Goal: Transaction & Acquisition: Purchase product/service

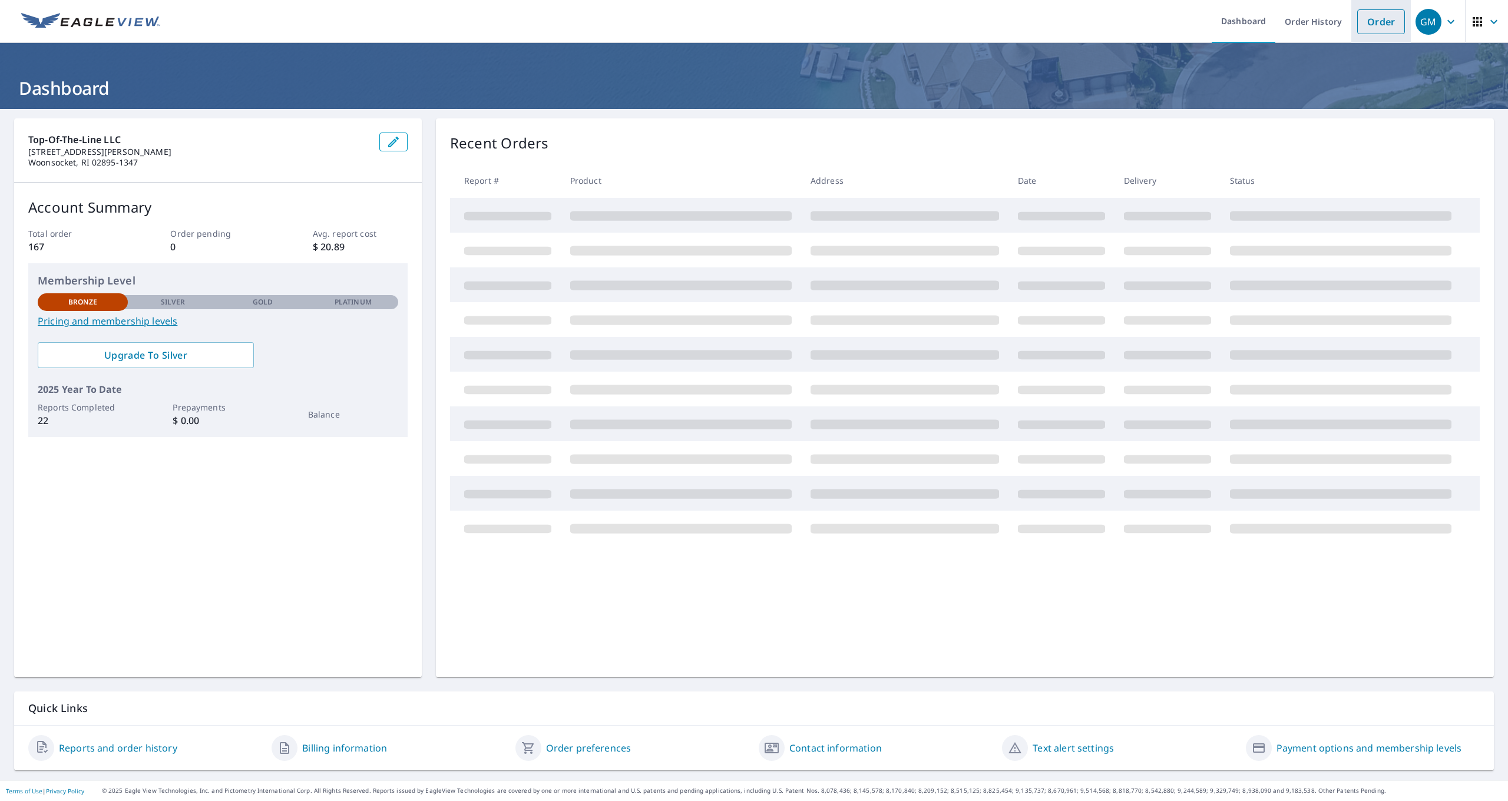
click at [1382, 20] on link "Order" at bounding box center [1381, 21] width 48 height 25
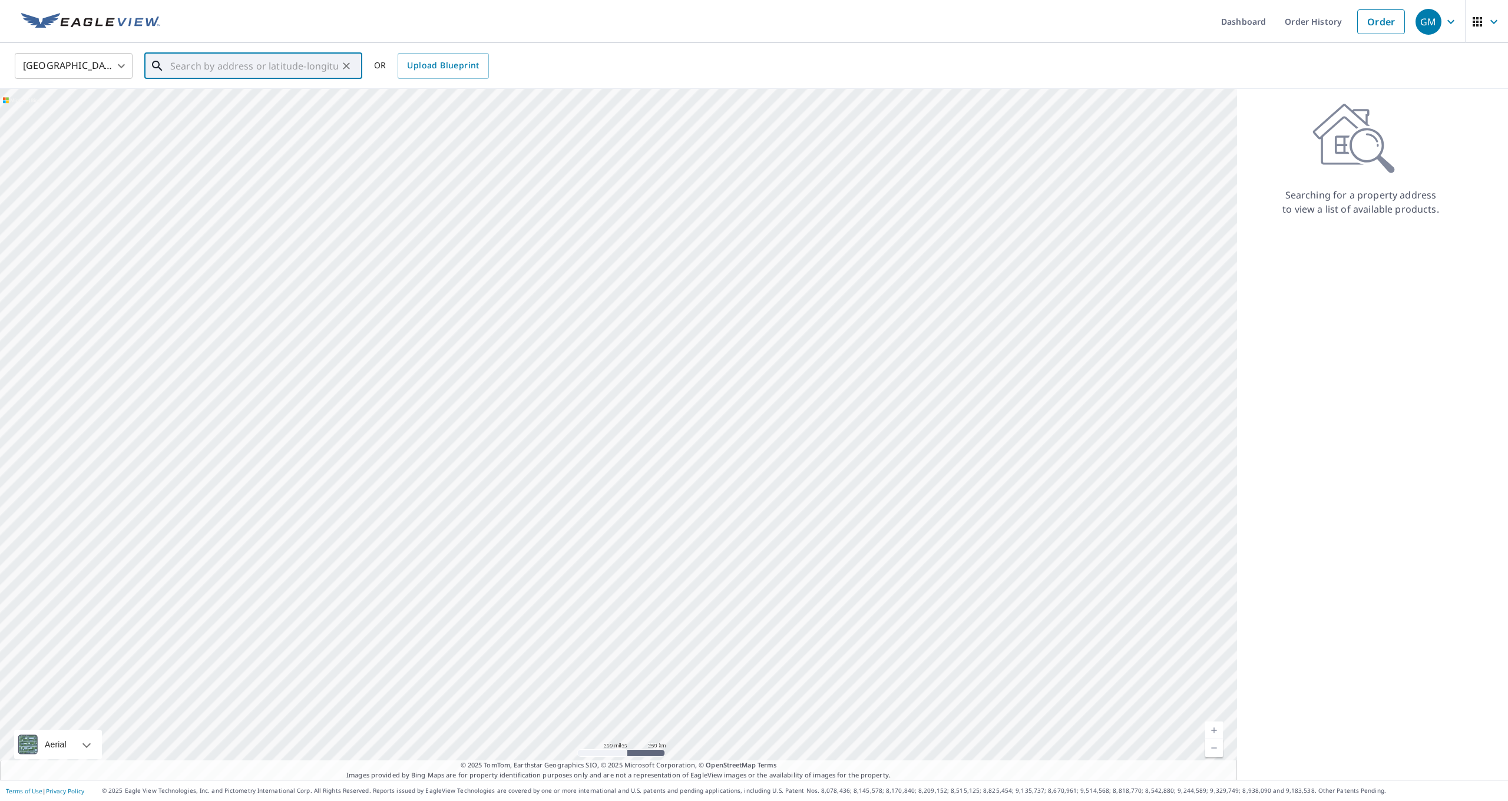
click at [243, 69] on input "text" at bounding box center [254, 65] width 168 height 33
type input "2"
click at [221, 103] on span "120 Crystal Dr" at bounding box center [260, 100] width 185 height 14
type input "[STREET_ADDRESS]"
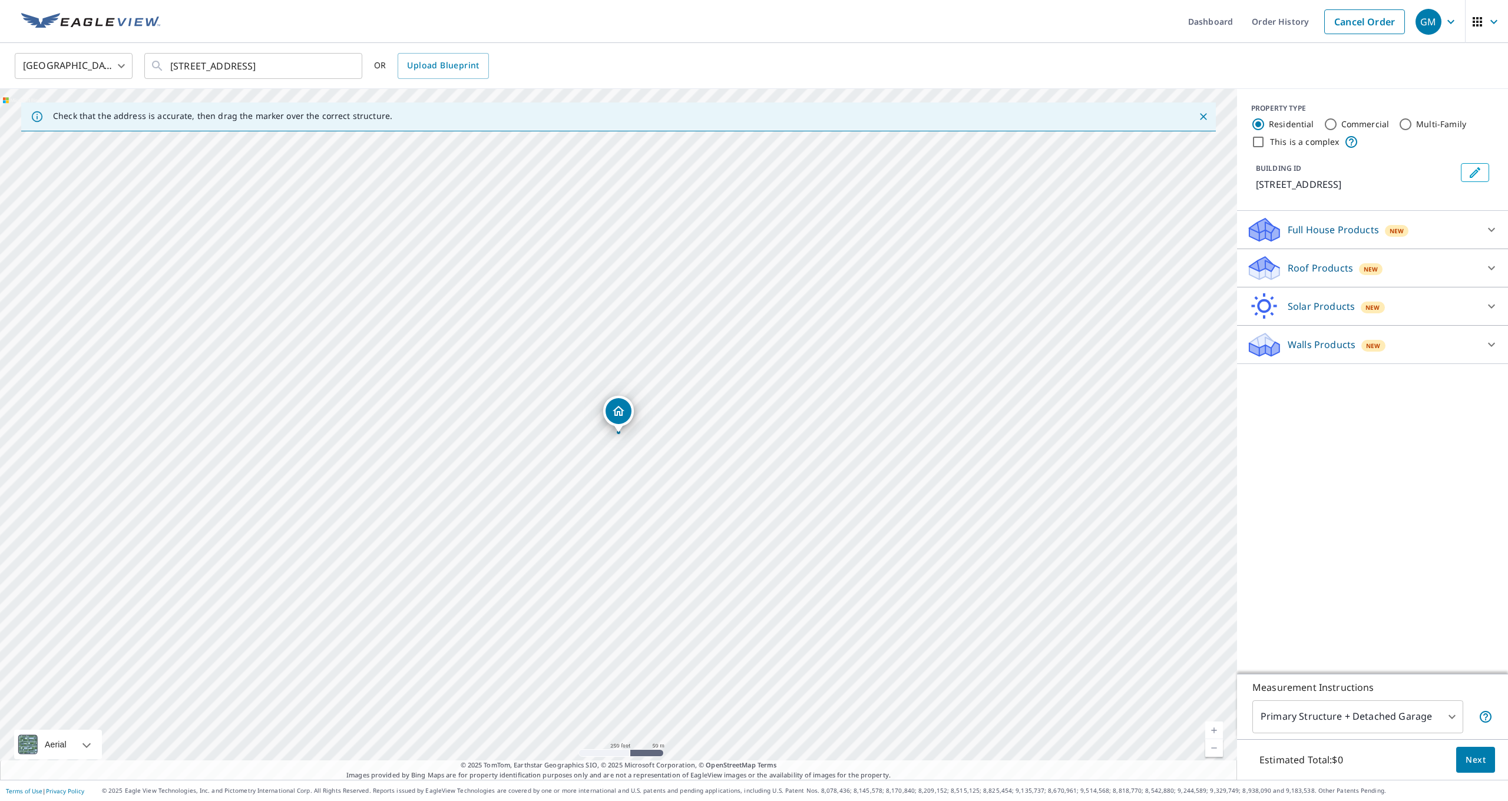
click at [1402, 263] on div "Roof Products New" at bounding box center [1361, 268] width 231 height 28
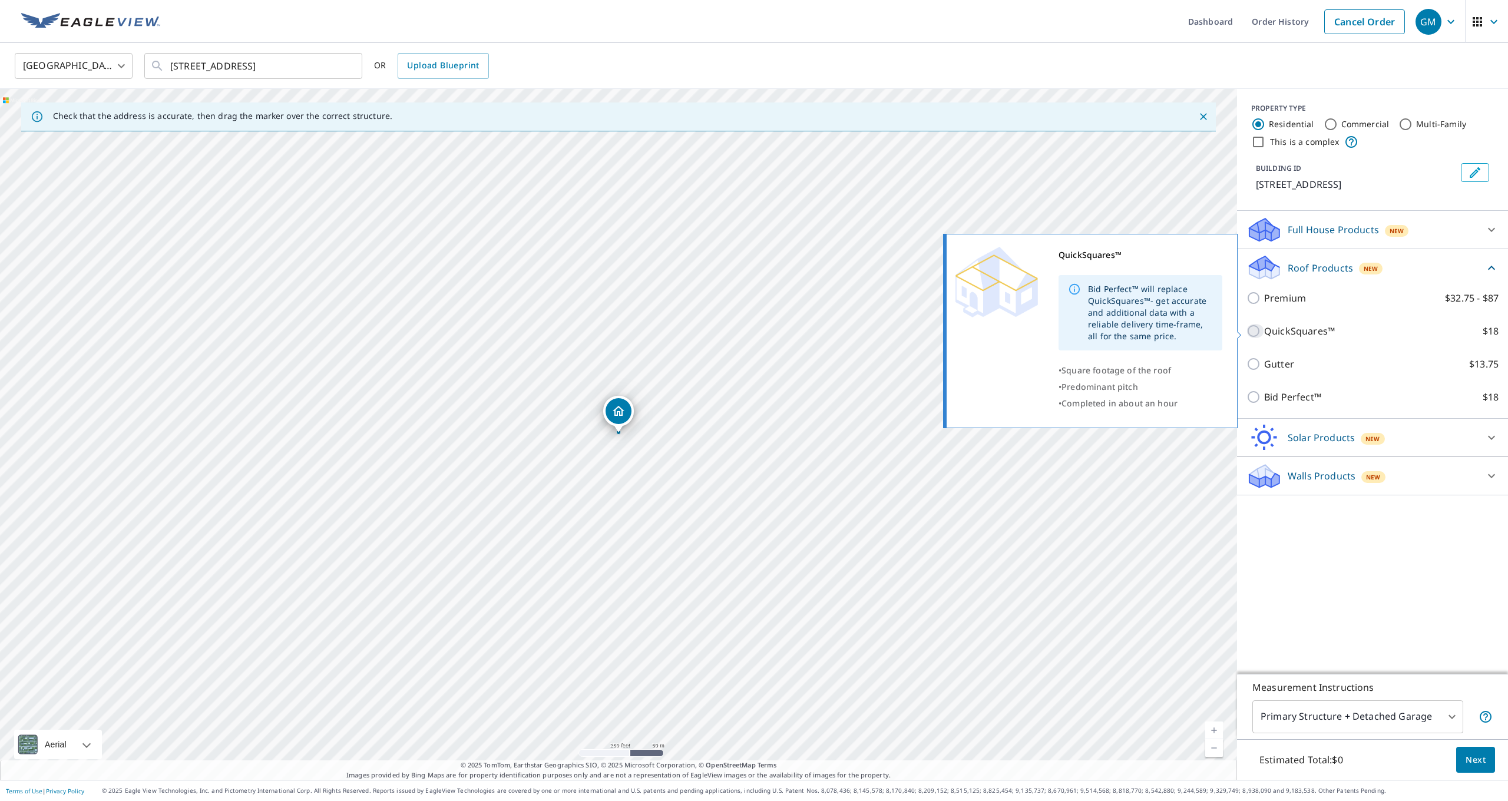
click at [1255, 330] on input "QuickSquares™ $18" at bounding box center [1255, 331] width 18 height 14
checkbox input "true"
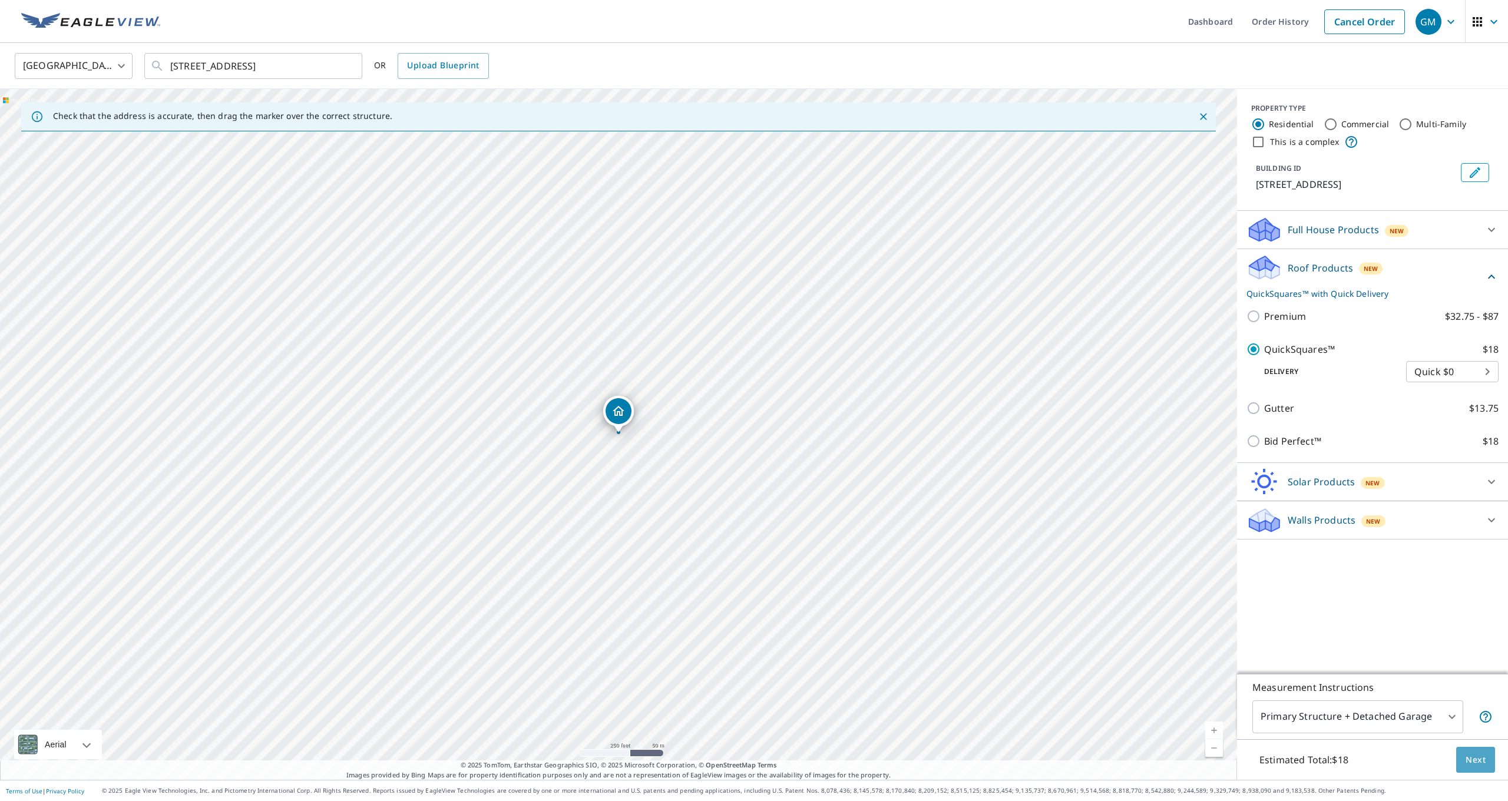
click at [1485, 759] on span "Next" at bounding box center [1476, 760] width 20 height 15
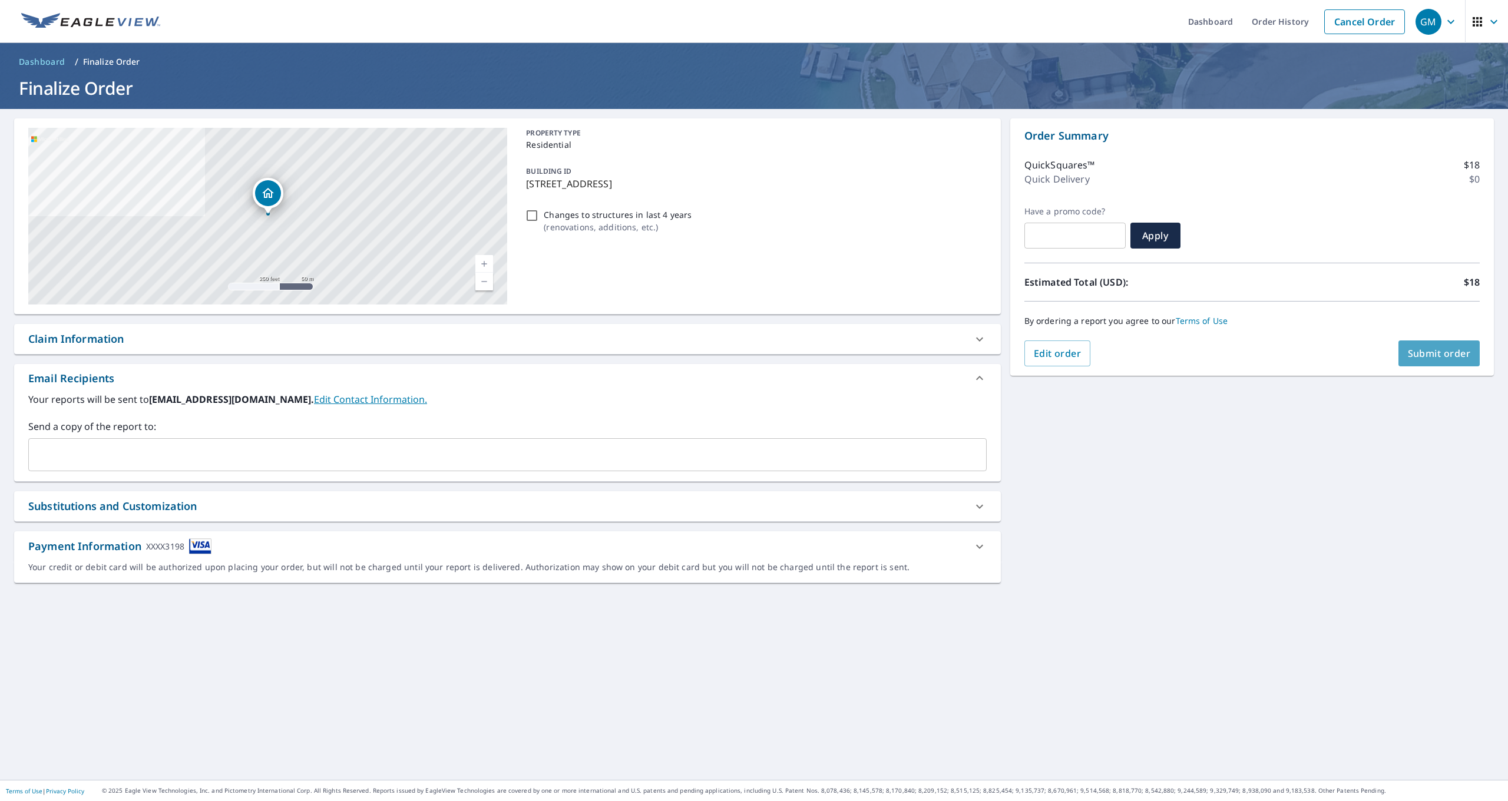
click at [1451, 353] on span "Submit order" at bounding box center [1439, 353] width 63 height 13
